Goal: Browse casually

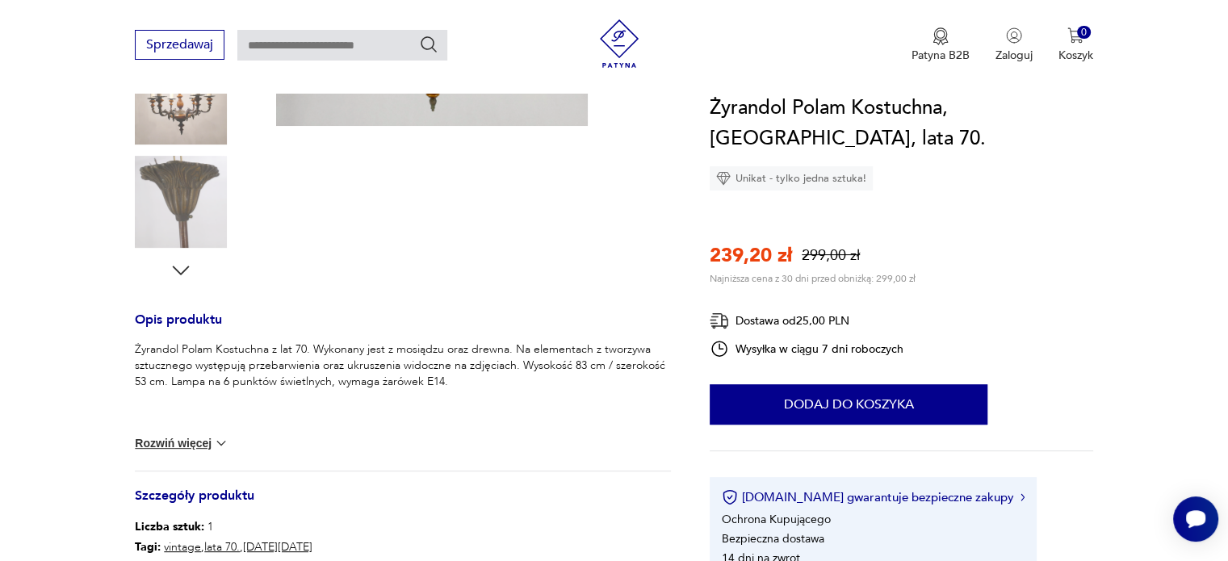
scroll to position [491, 0]
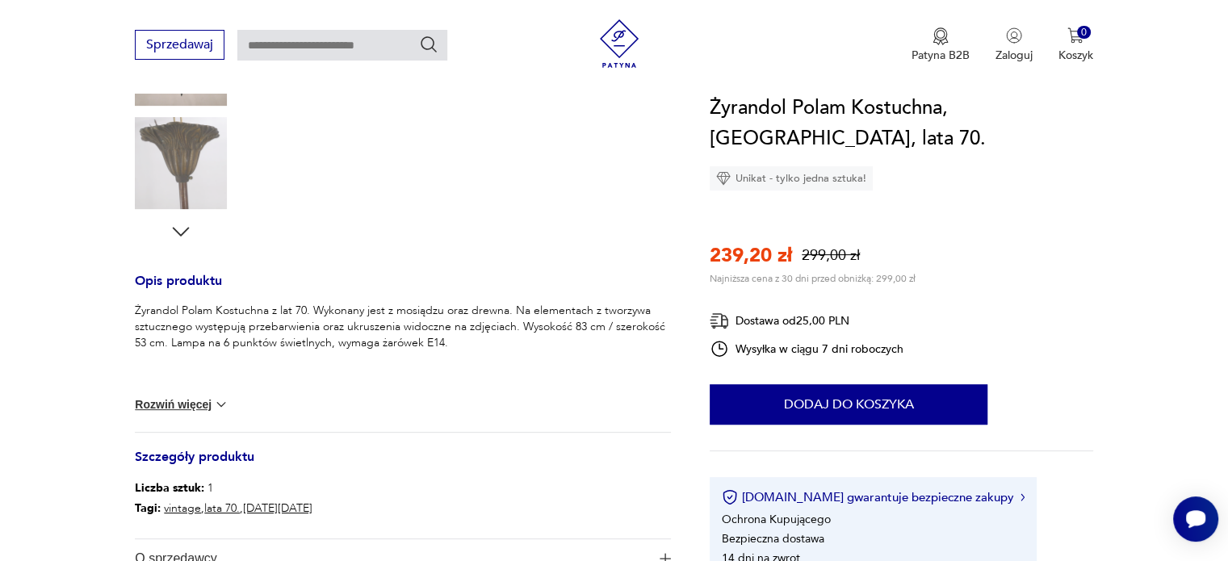
click at [176, 405] on button "Rozwiń więcej" at bounding box center [182, 405] width 94 height 16
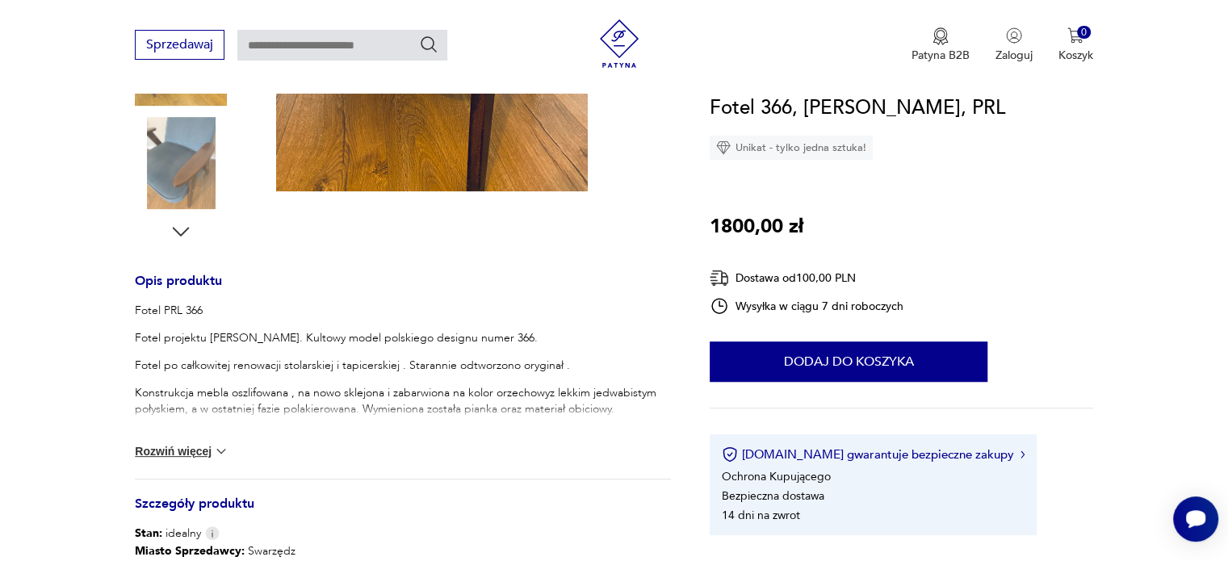
click at [202, 448] on button "Rozwiń więcej" at bounding box center [182, 451] width 94 height 16
